Goal: Use online tool/utility

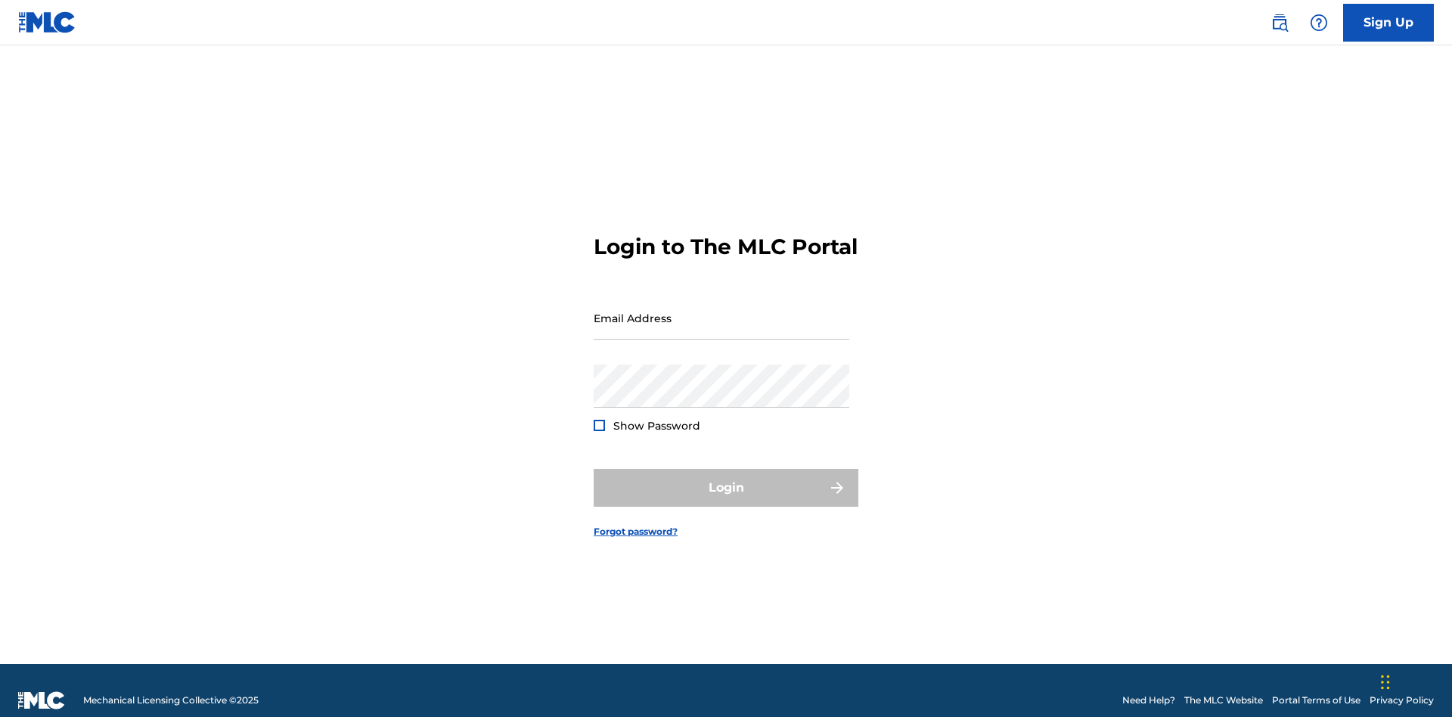
scroll to position [20, 0]
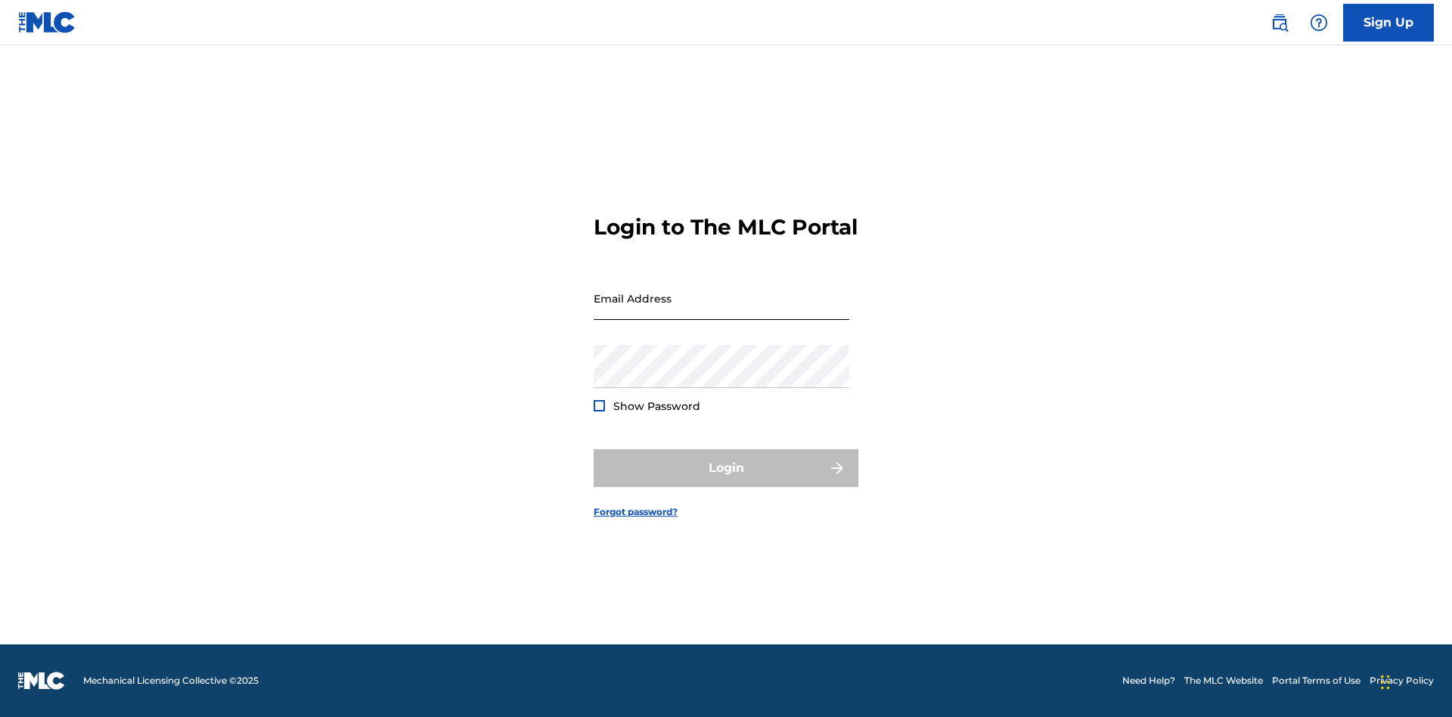
click at [721, 311] on input "Email Address" at bounding box center [722, 298] width 256 height 43
type input "[PERSON_NAME][EMAIL_ADDRESS][PERSON_NAME][DOMAIN_NAME]"
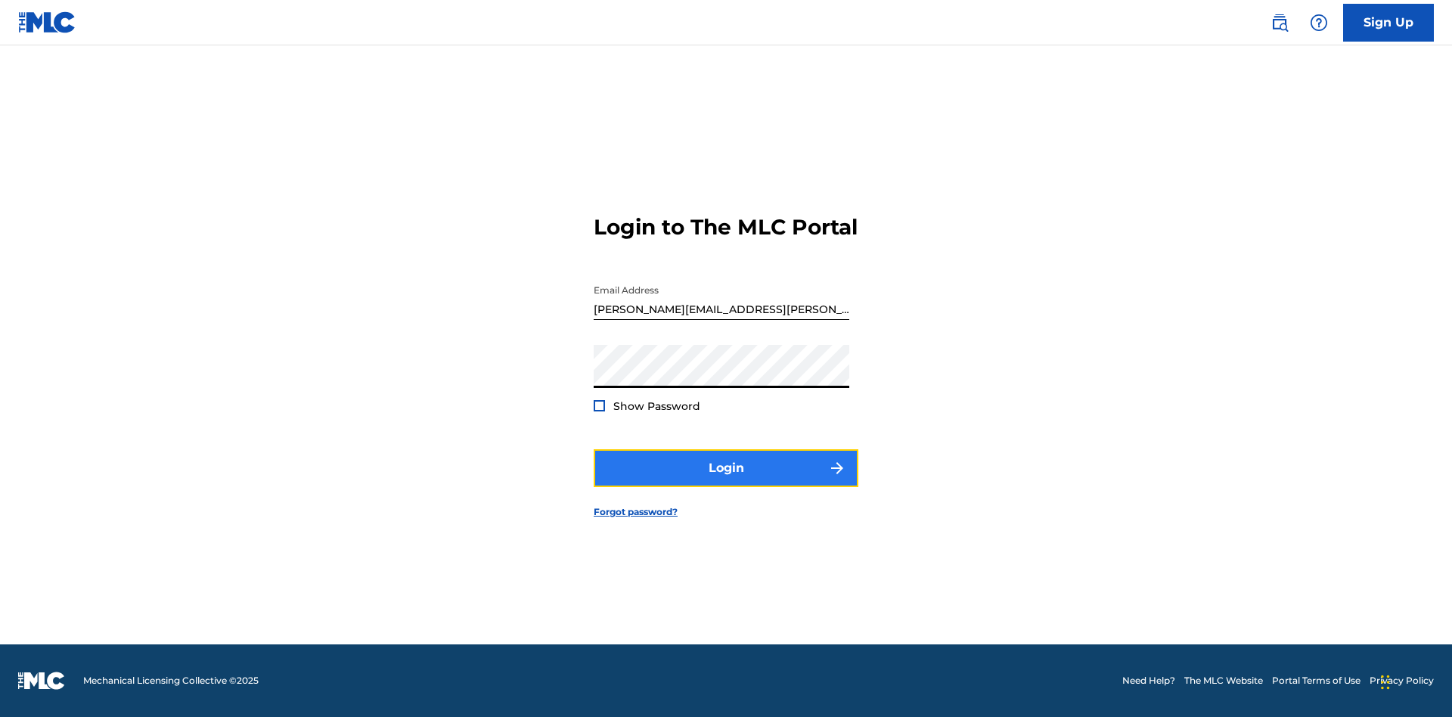
click at [726, 481] on button "Login" at bounding box center [726, 468] width 265 height 38
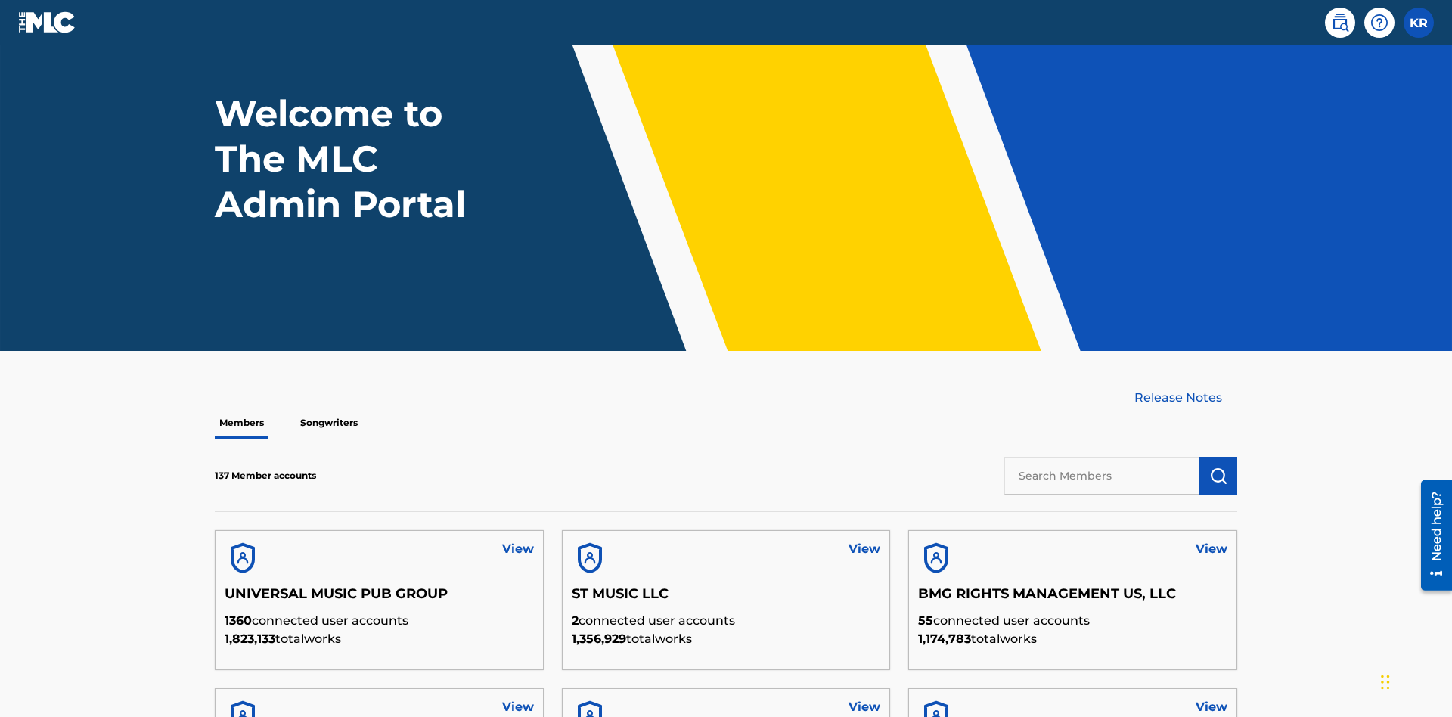
click at [1102, 457] on input "text" at bounding box center [1101, 476] width 195 height 38
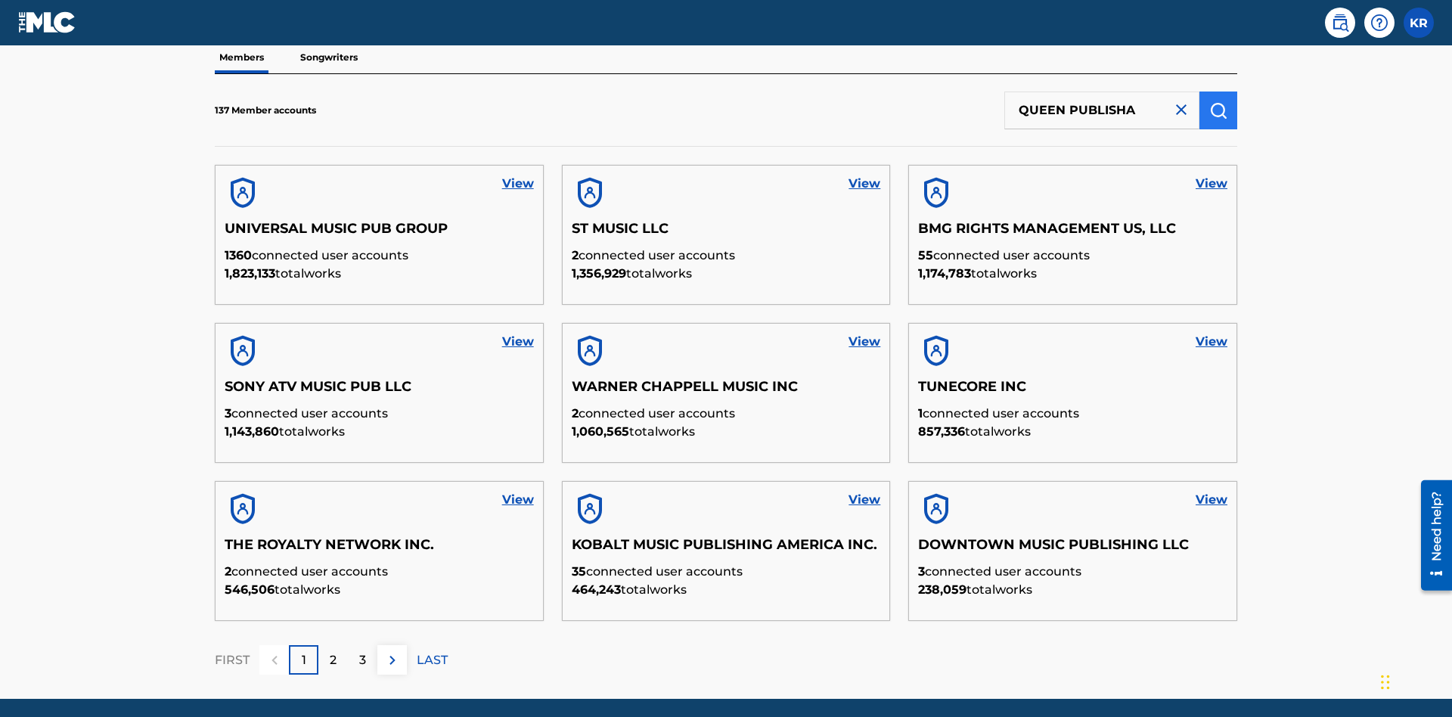
type input "QUEEN PUBLISHA"
click at [1218, 101] on img "submit" at bounding box center [1218, 110] width 18 height 18
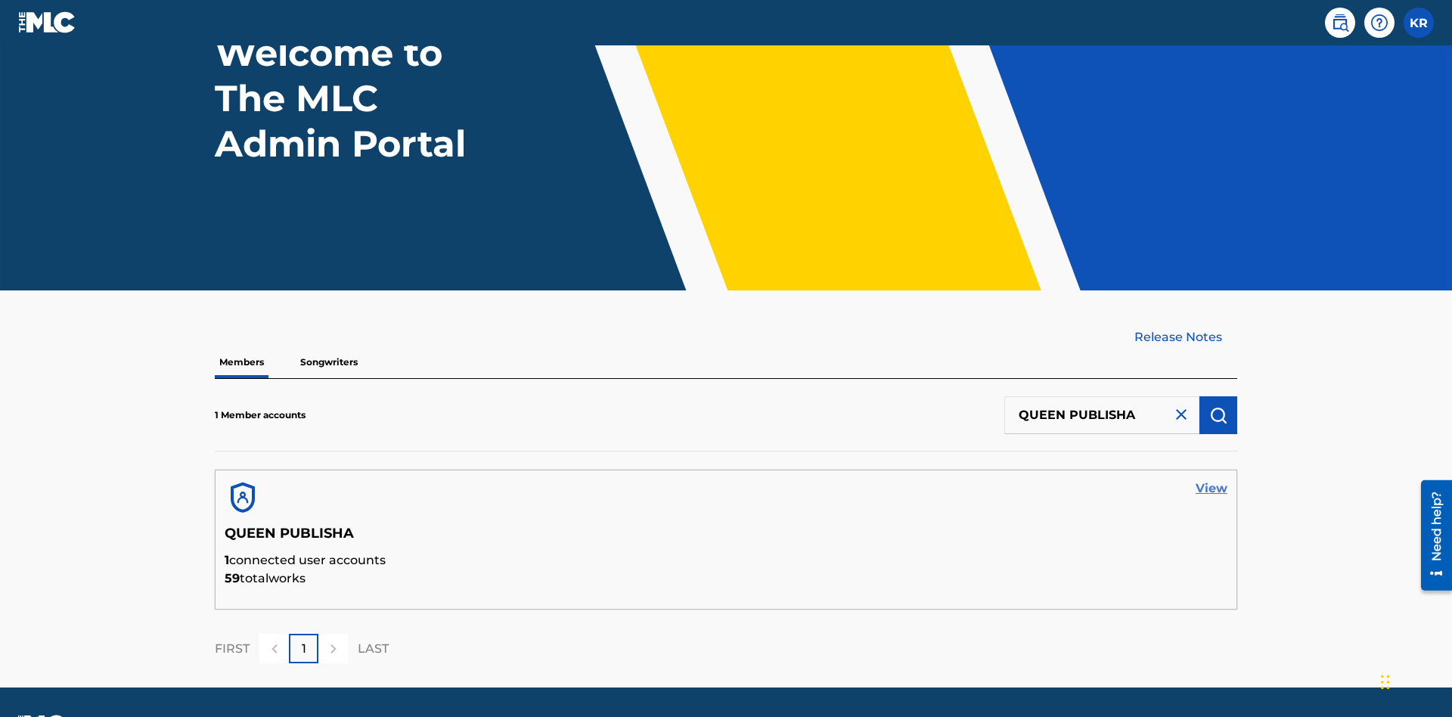
click at [1211, 479] on link "View" at bounding box center [1212, 488] width 32 height 18
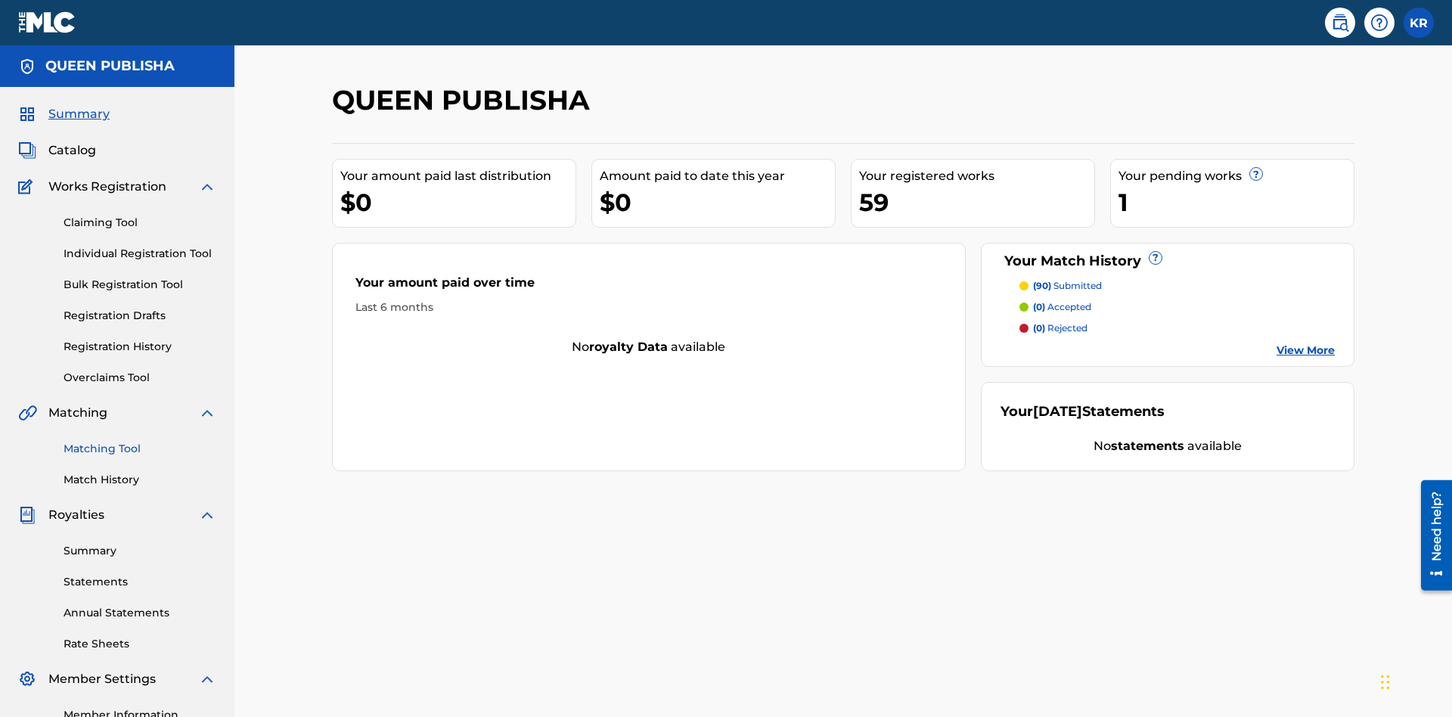
click at [140, 441] on link "Matching Tool" at bounding box center [140, 449] width 153 height 16
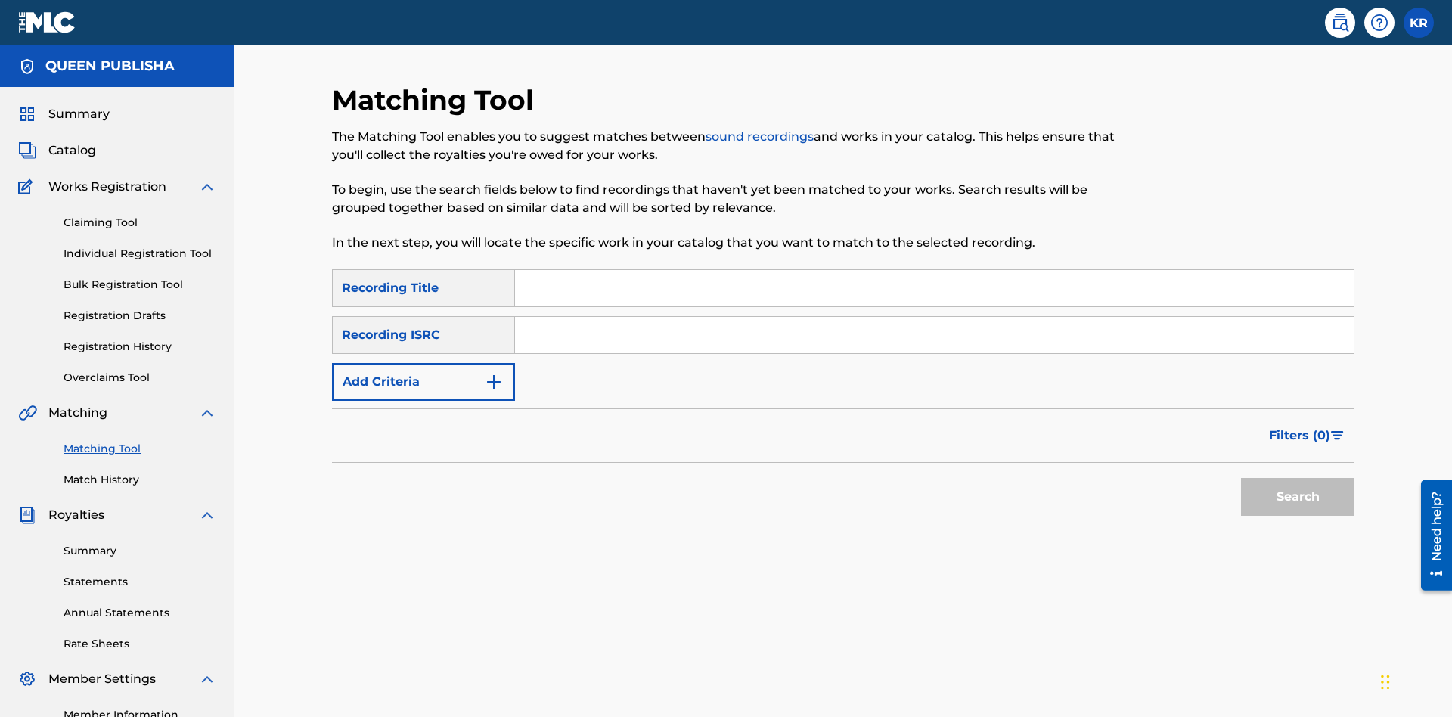
click at [934, 270] on input "Search Form" at bounding box center [934, 288] width 839 height 36
type input "The"
click at [1298, 478] on button "Search" at bounding box center [1297, 497] width 113 height 38
click at [934, 270] on input "The" at bounding box center [934, 288] width 839 height 36
click at [934, 317] on input "Search Form" at bounding box center [934, 335] width 839 height 36
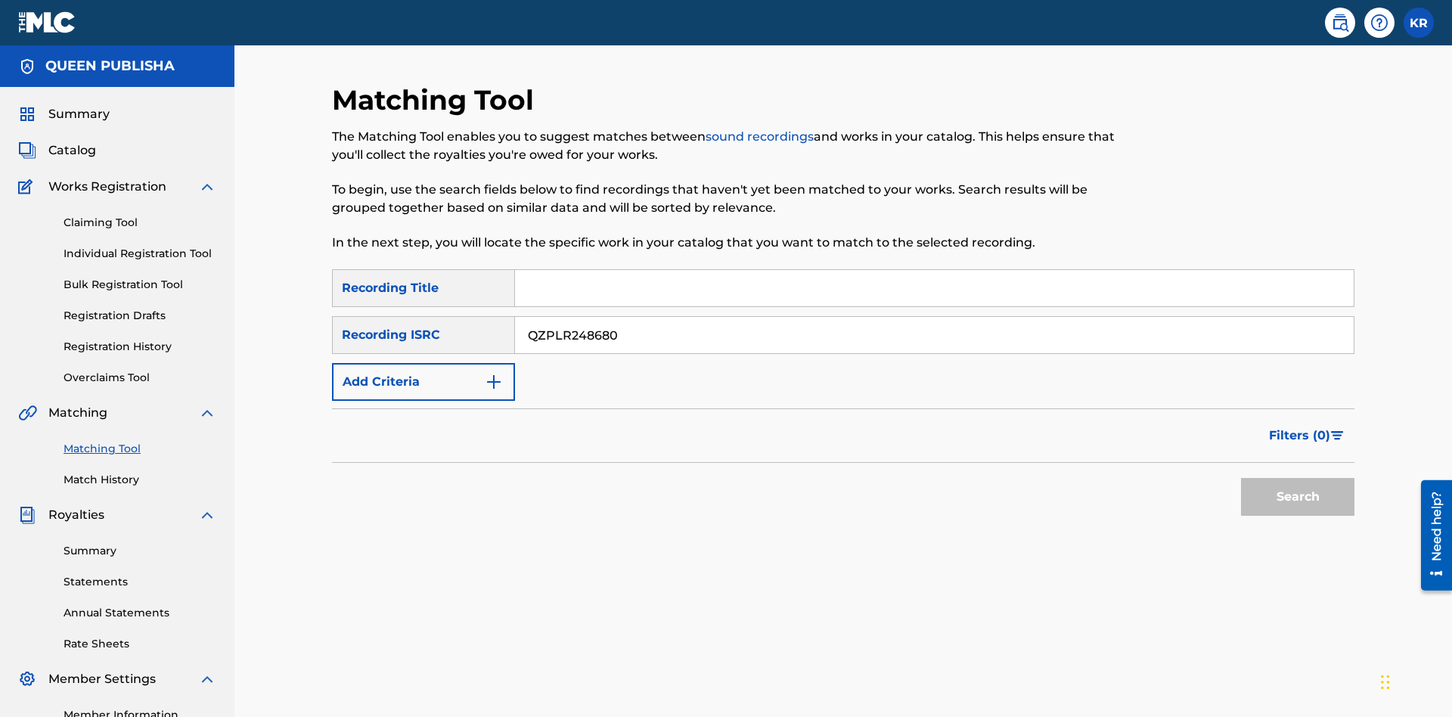
type input "QZPLR2486807"
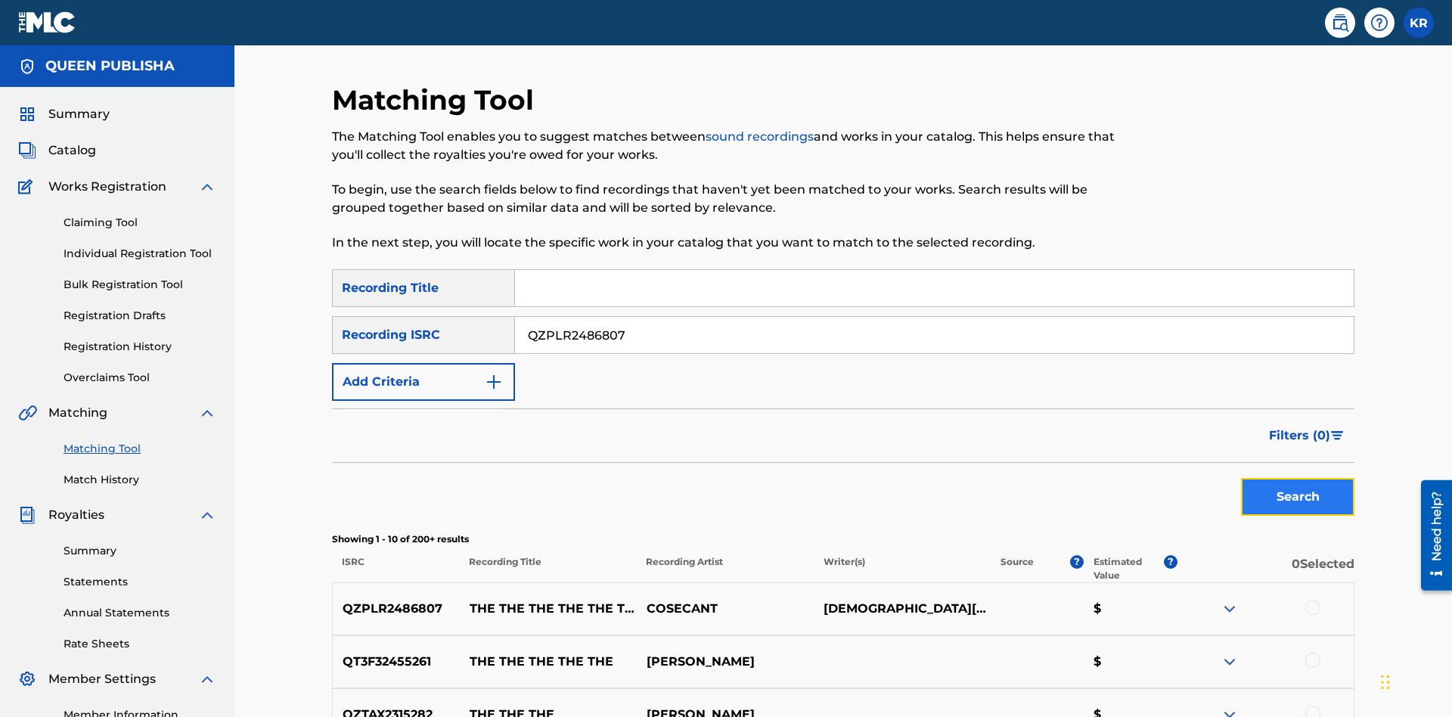
click at [1298, 478] on button "Search" at bounding box center [1297, 497] width 113 height 38
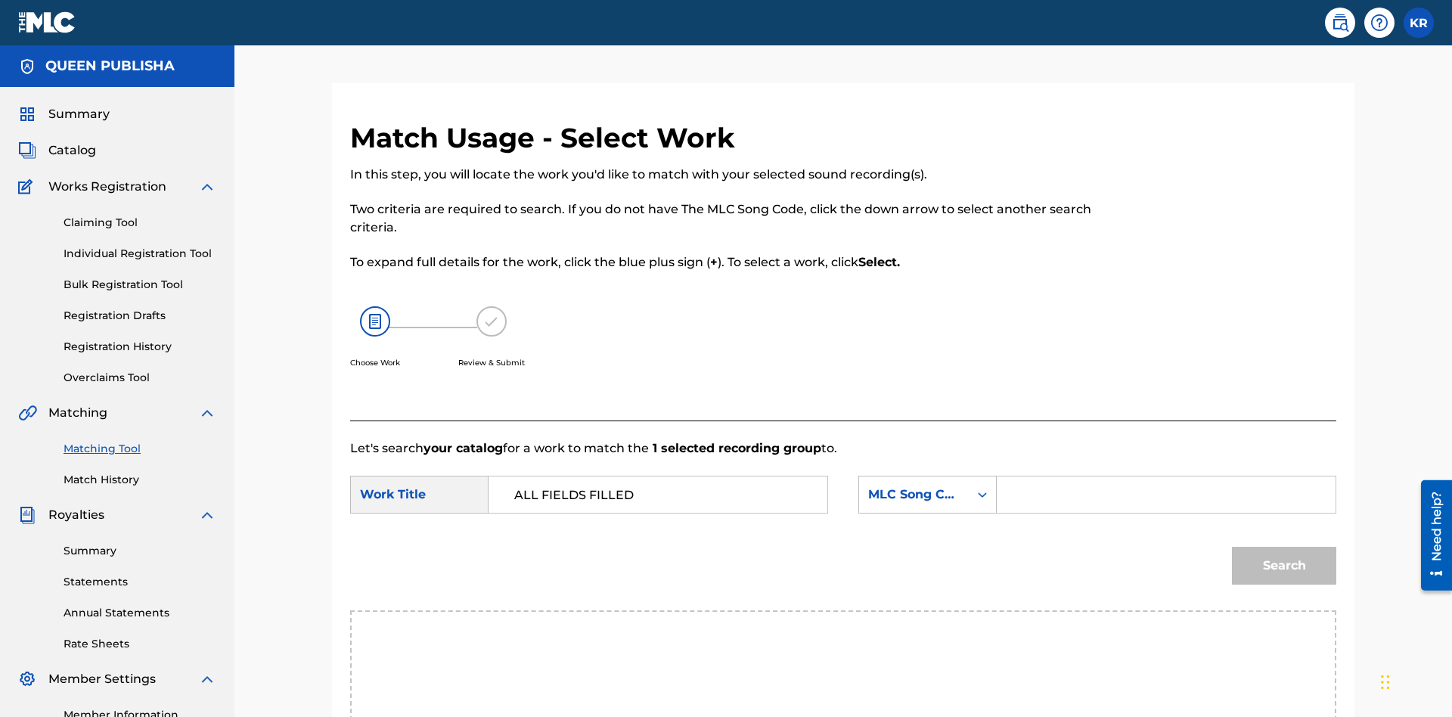
type input "ALL FIELDS FILLED"
click at [1165, 476] on input "Search Form" at bounding box center [1166, 494] width 313 height 36
type input "FE4B37"
click at [1284, 547] on button "Search" at bounding box center [1284, 566] width 104 height 38
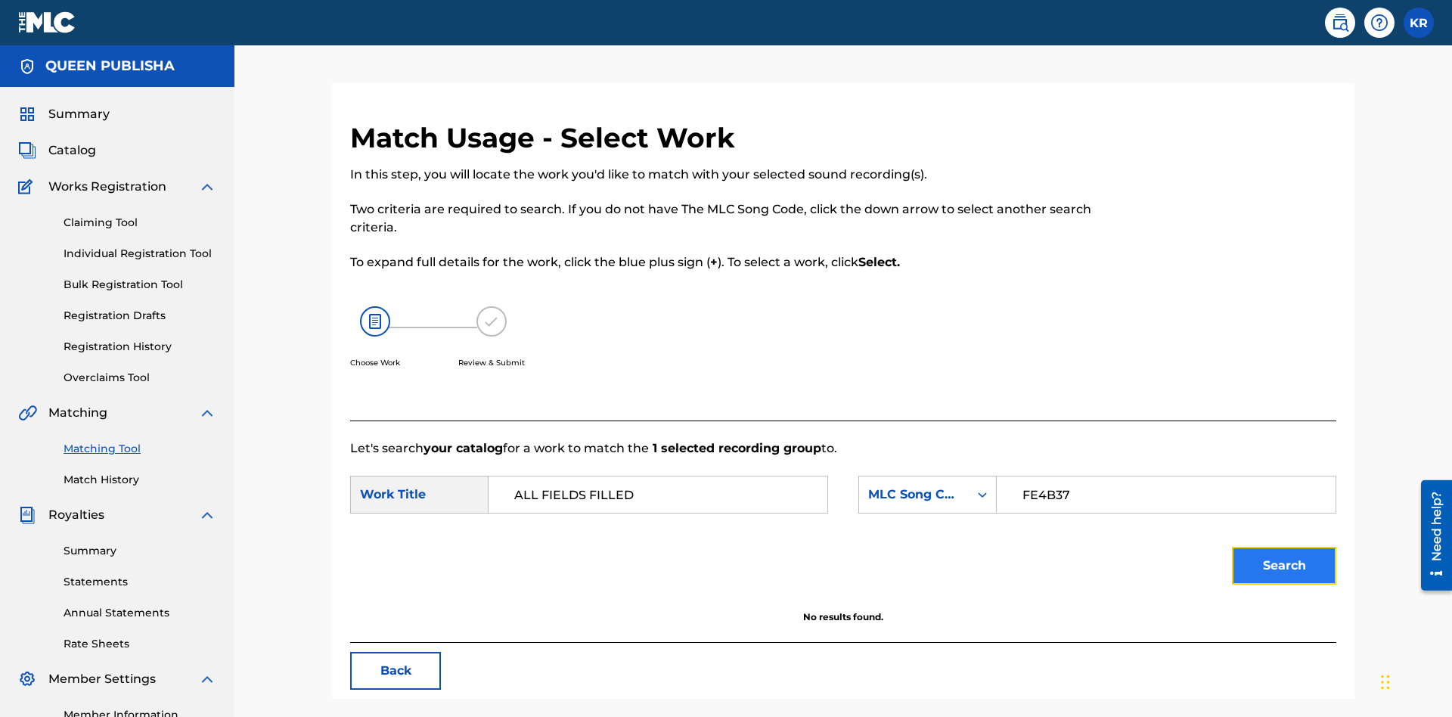
scroll to position [190, 0]
